Goal: Task Accomplishment & Management: Use online tool/utility

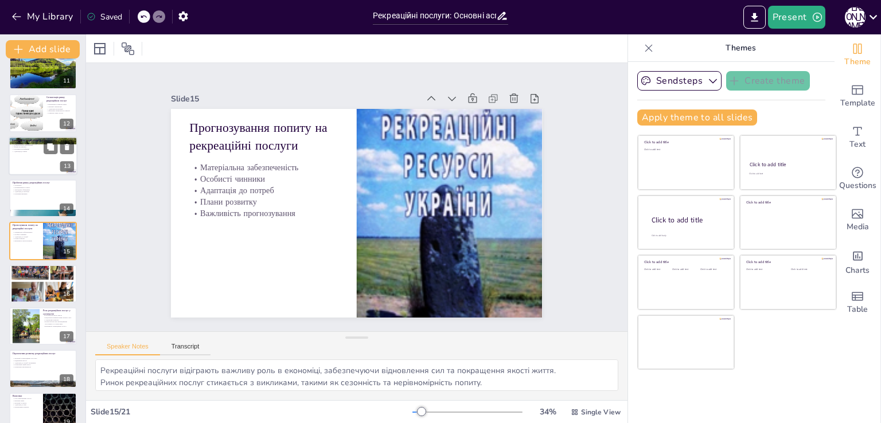
checkbox input "true"
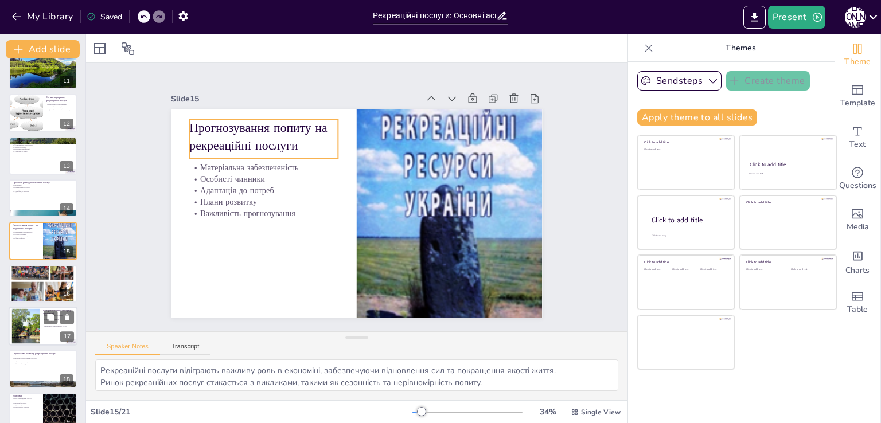
checkbox input "true"
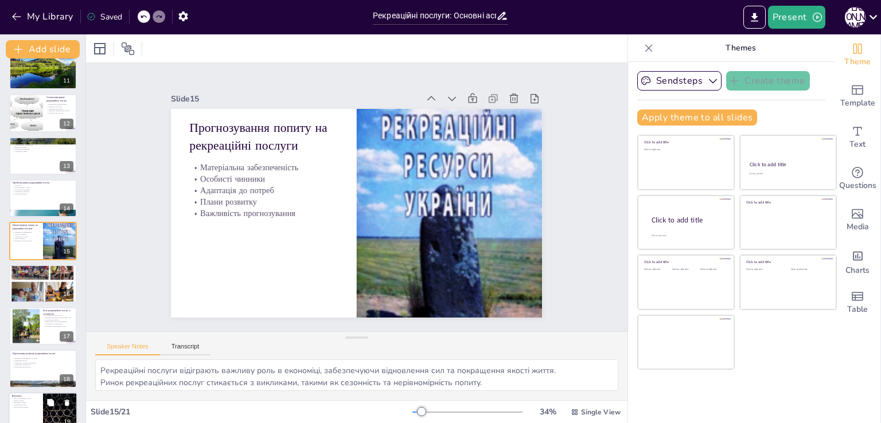
scroll to position [544, 0]
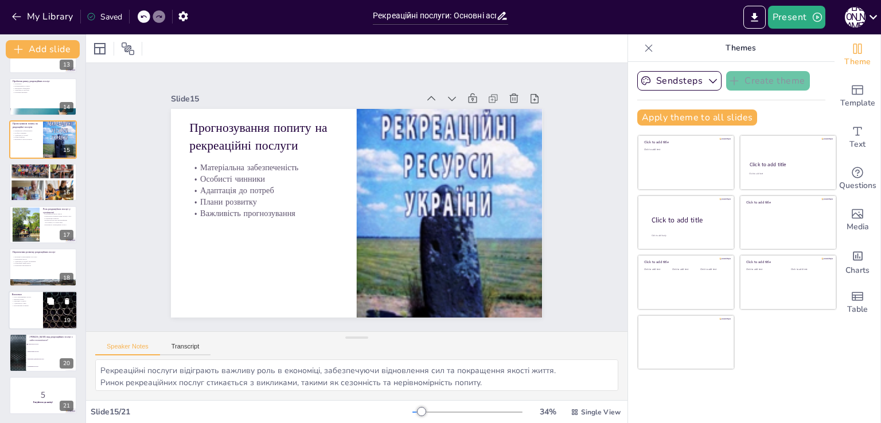
checkbox input "true"
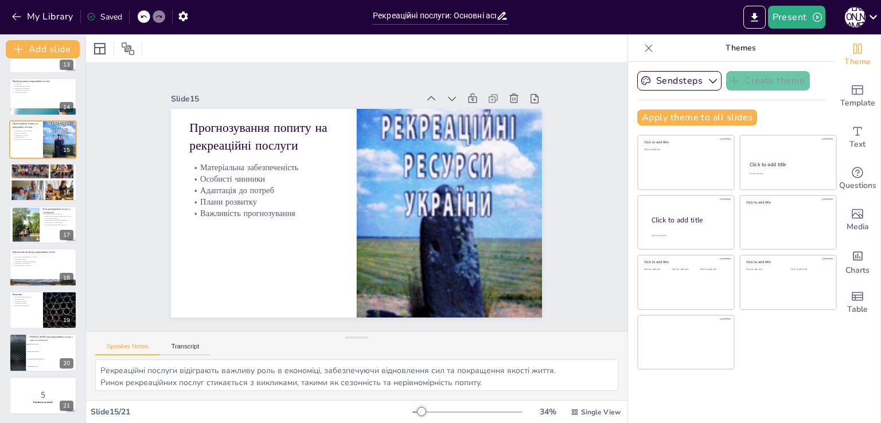
checkbox input "true"
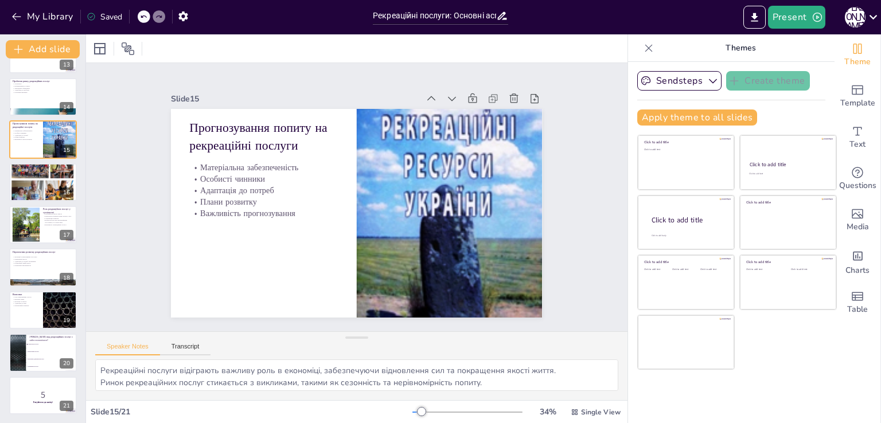
checkbox input "true"
click at [32, 356] on li "Культурно-дозвіллєві послуги" at bounding box center [52, 359] width 52 height 7
checkbox input "true"
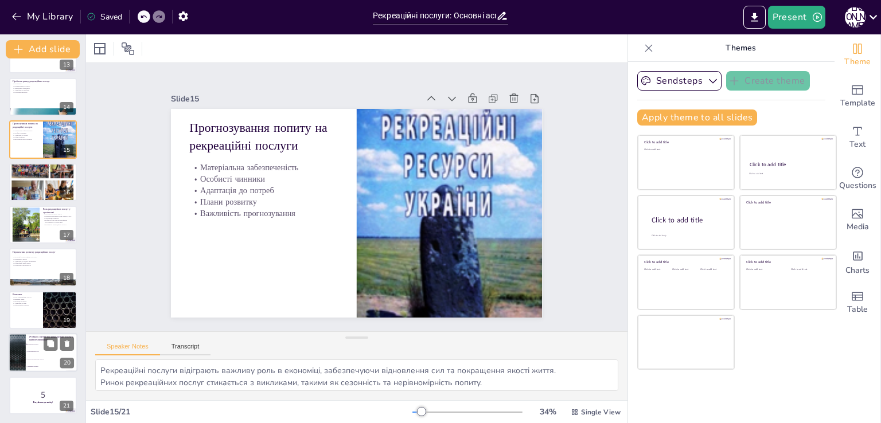
checkbox input "true"
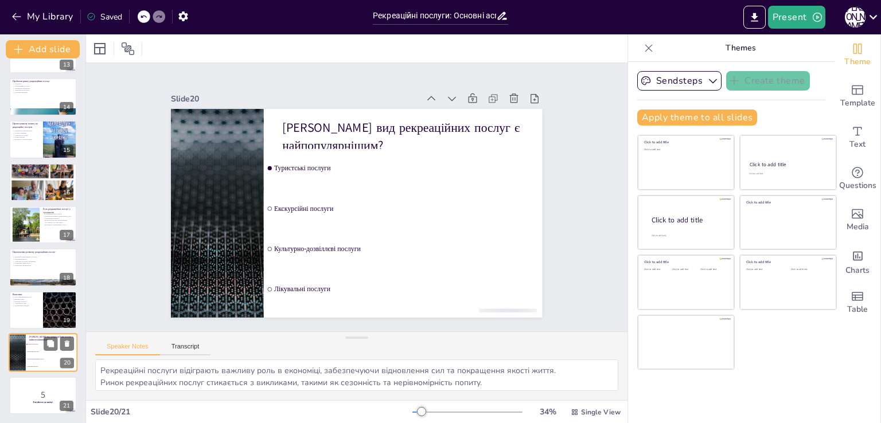
checkbox input "true"
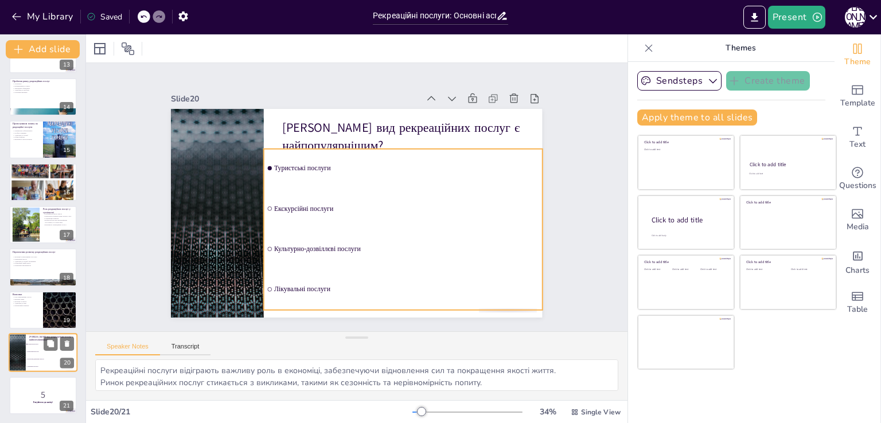
checkbox input "true"
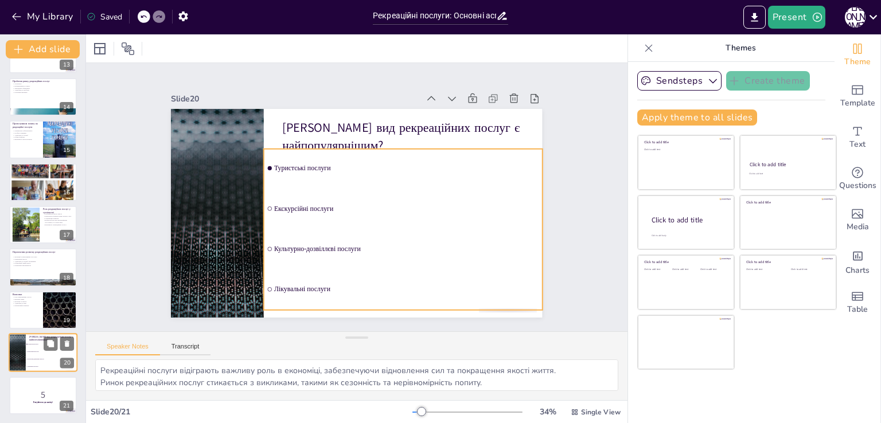
checkbox input "true"
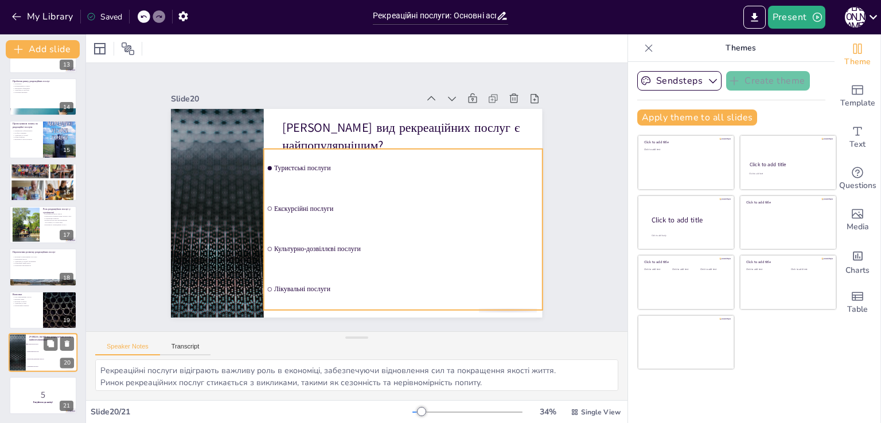
checkbox input "true"
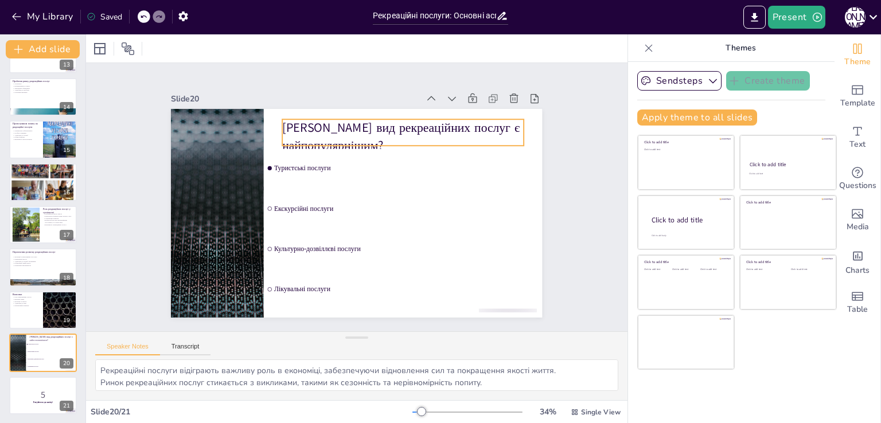
checkbox input "true"
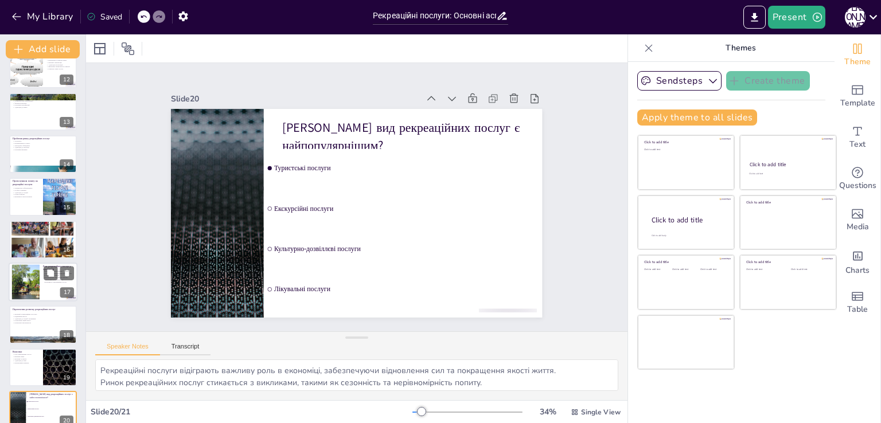
click at [50, 280] on p "Взаємозв'язок між рекреаційними послугами та суспільством" at bounding box center [58, 279] width 31 height 4
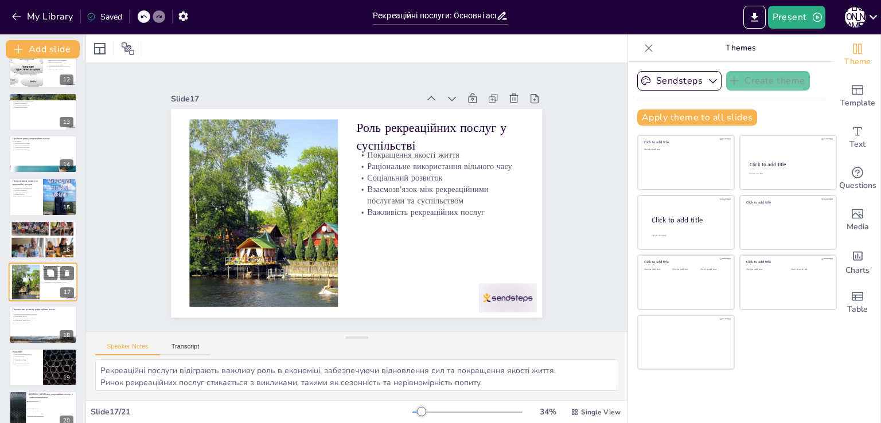
scroll to position [528, 0]
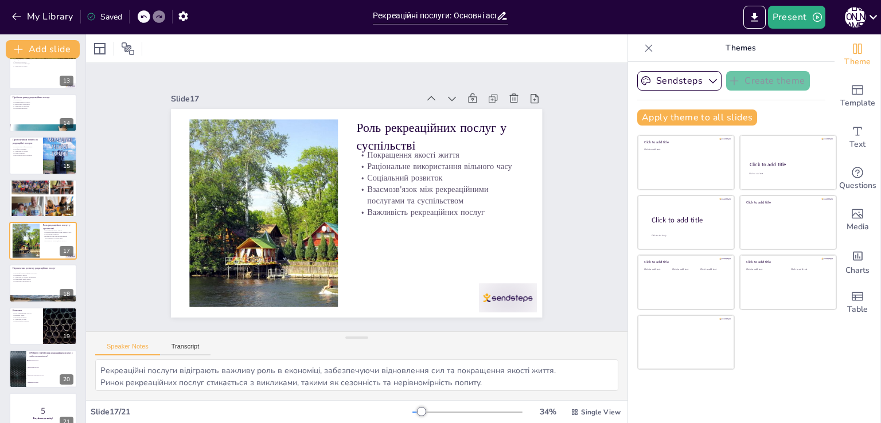
checkbox input "true"
